Goal: Check status: Check status

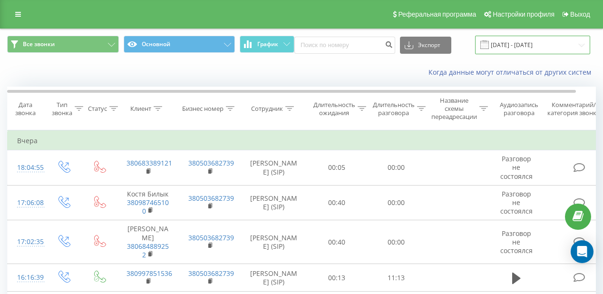
click at [505, 47] on input "22.09.2025 - 22.09.2025" at bounding box center [532, 45] width 115 height 19
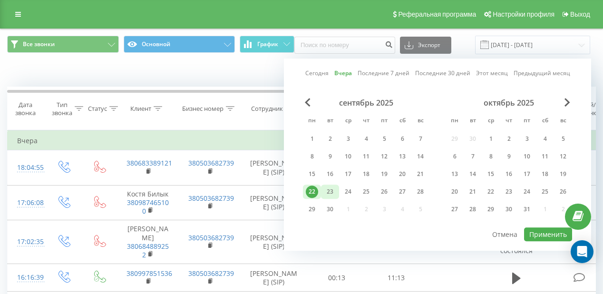
click at [337, 191] on div "23" at bounding box center [330, 191] width 18 height 14
click at [527, 231] on button "Применить" at bounding box center [548, 234] width 48 height 14
type input "[DATE] - [DATE]"
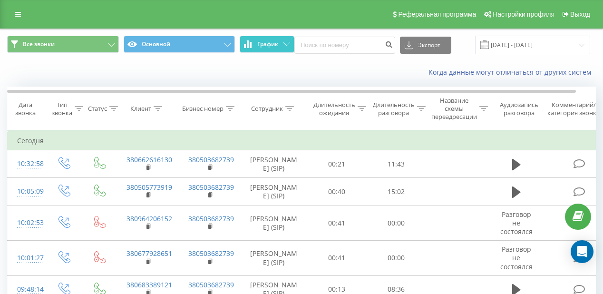
click at [268, 45] on span "График" at bounding box center [267, 44] width 21 height 7
